Goal: Information Seeking & Learning: Find specific fact

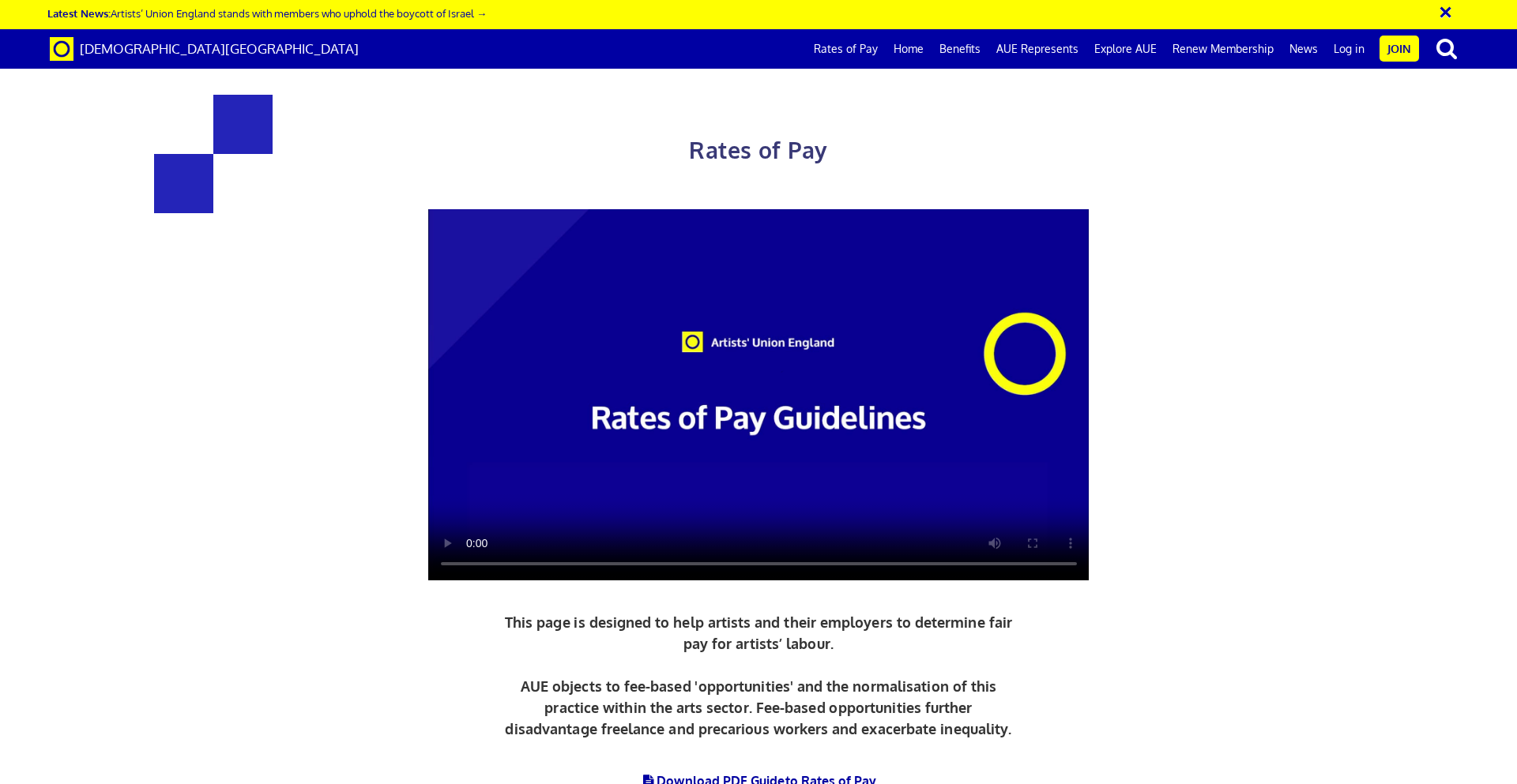
click at [529, 373] on video at bounding box center [759, 395] width 661 height 372
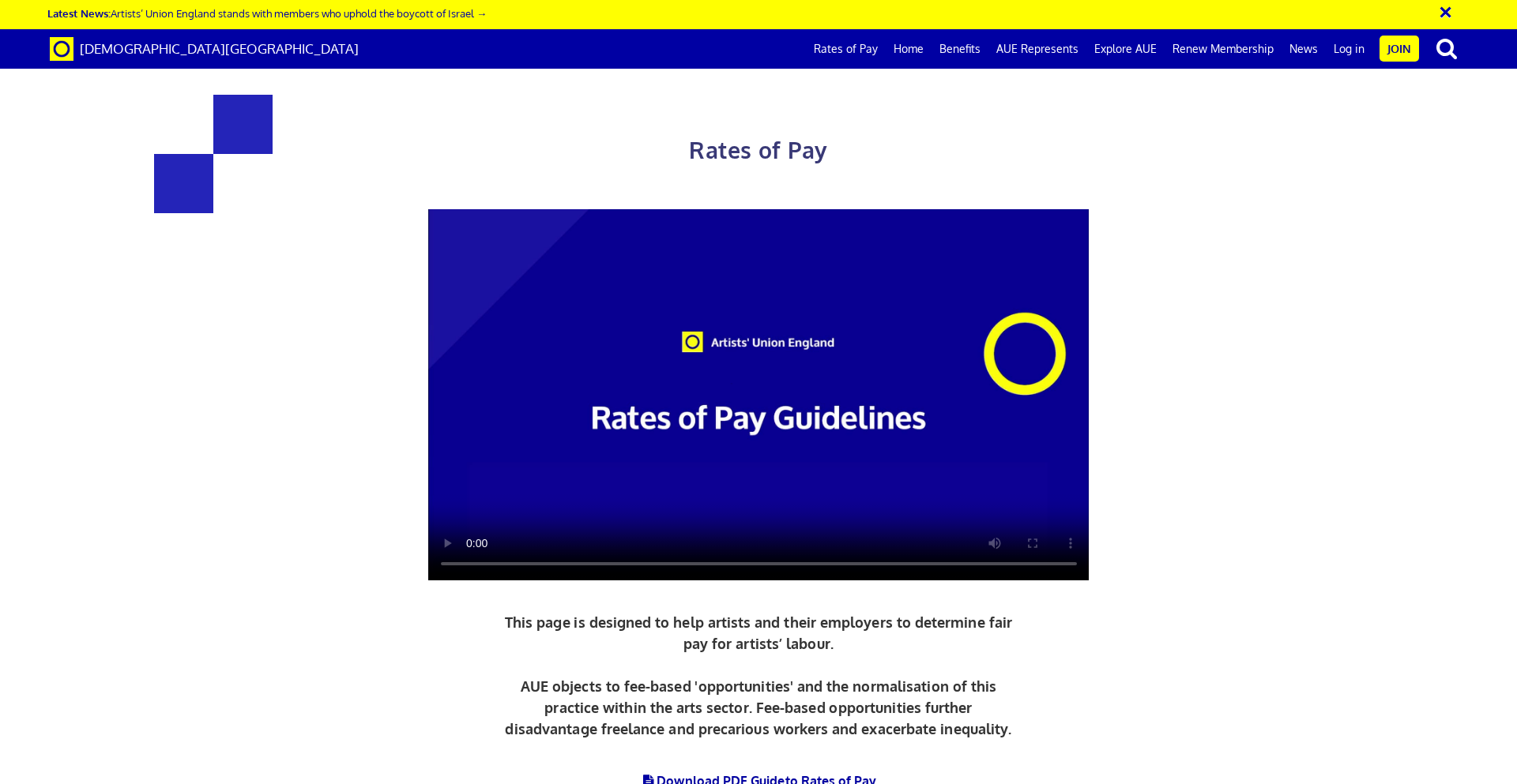
drag, startPoint x: 889, startPoint y: 233, endPoint x: 1093, endPoint y: 345, distance: 232.7
copy div "£284.31 a day ½ £156.38 per ½ day £35.54 an hour 3 yrs + experience"
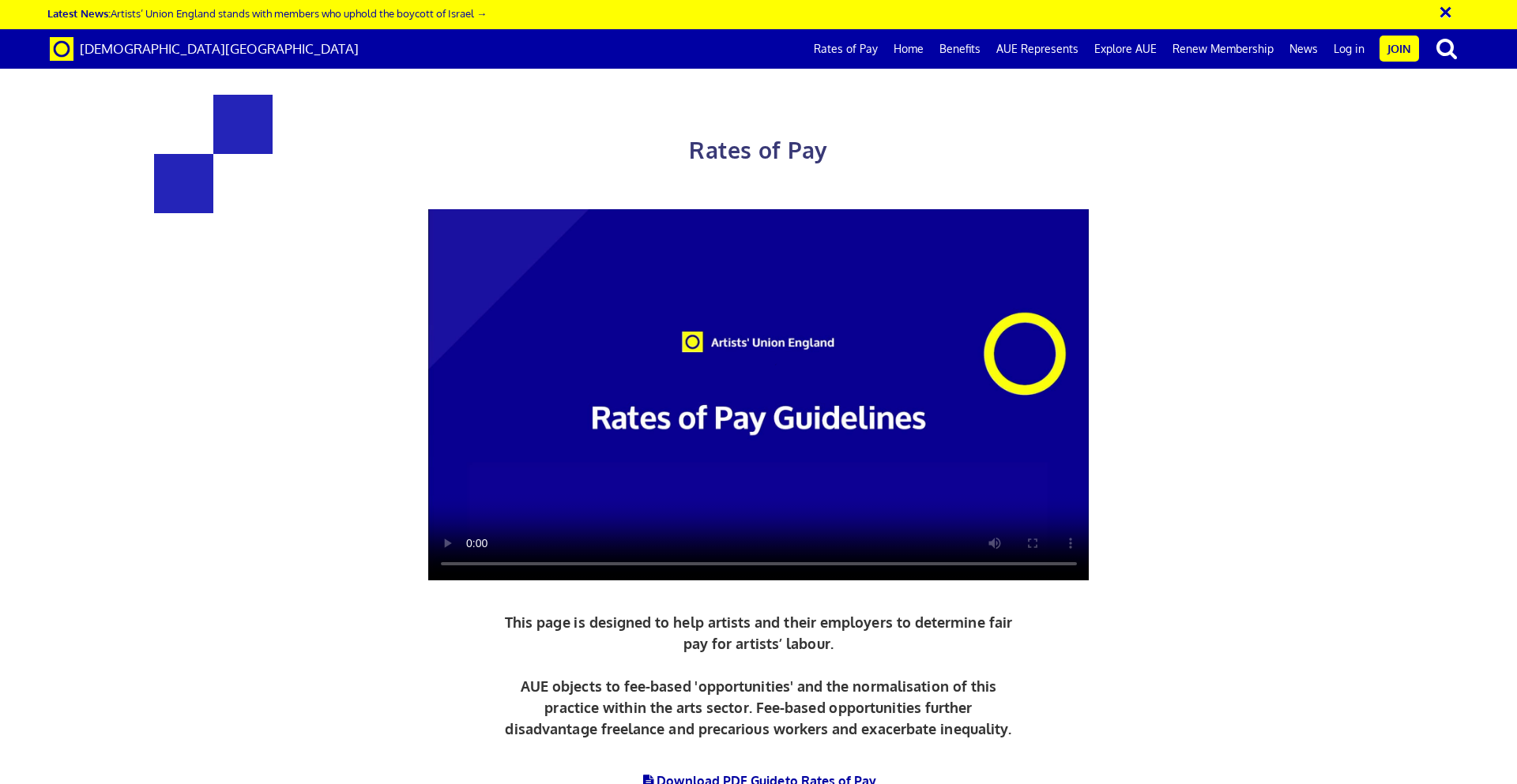
scroll to position [553, 0]
